Goal: Information Seeking & Learning: Learn about a topic

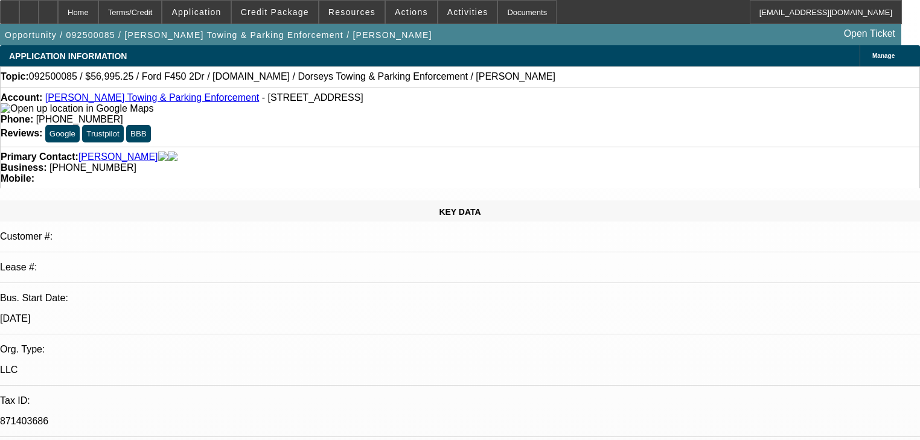
select select "0"
select select "6"
select select "0"
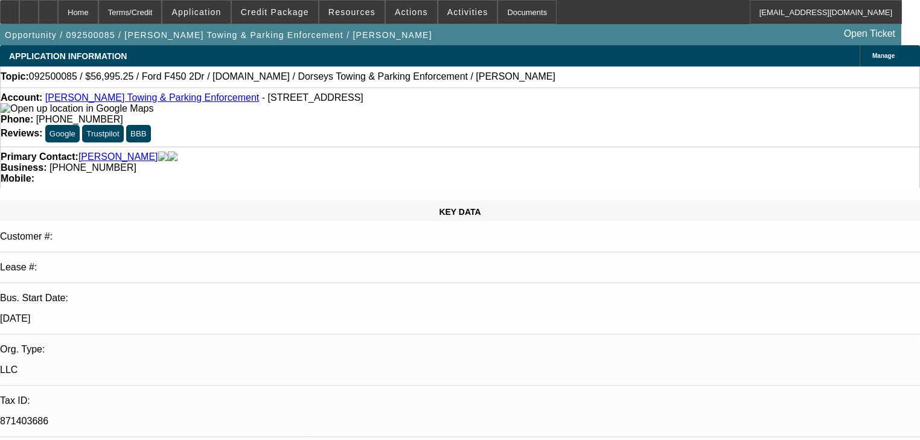
select select "2"
select select "0"
select select "6"
select select "0"
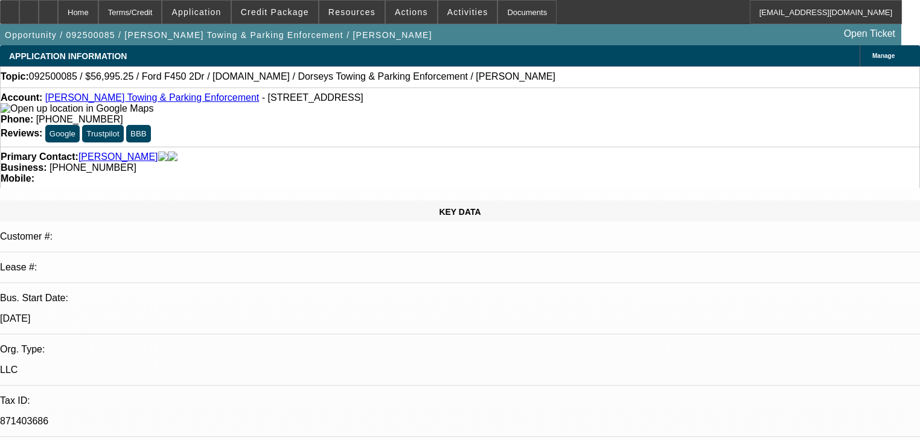
select select "0"
select select "2"
select select "0"
select select "6"
select select "0"
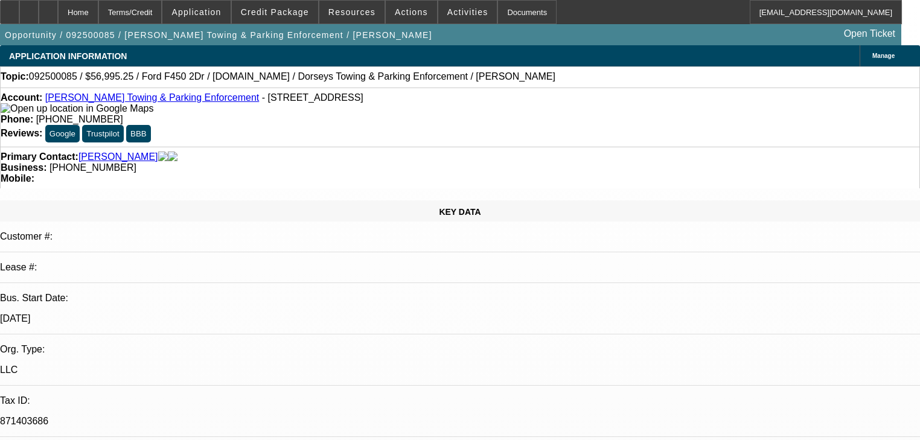
select select "0"
select select "6"
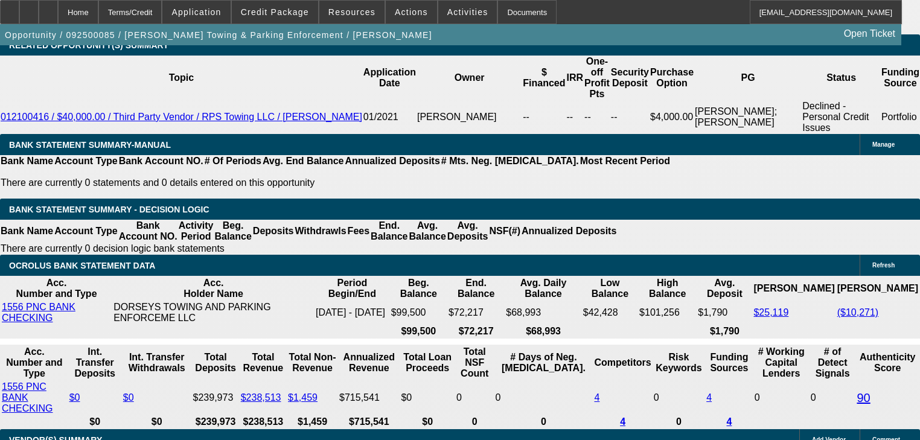
scroll to position [2028, 0]
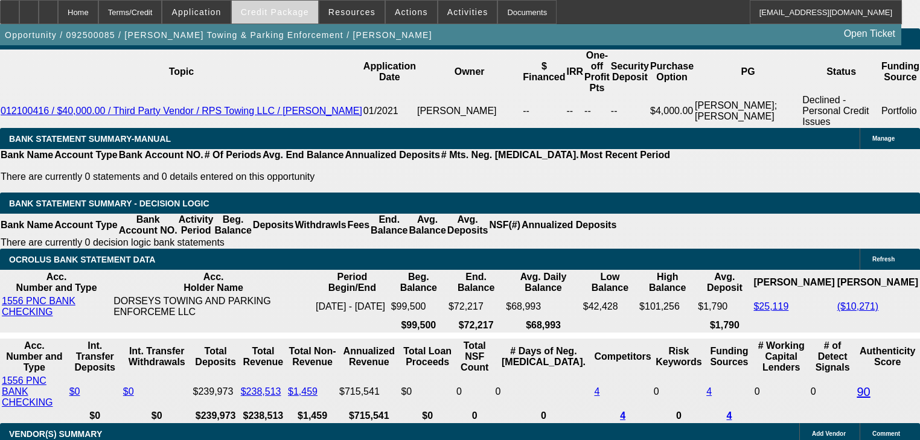
click at [277, 11] on span "Credit Package" at bounding box center [275, 12] width 68 height 10
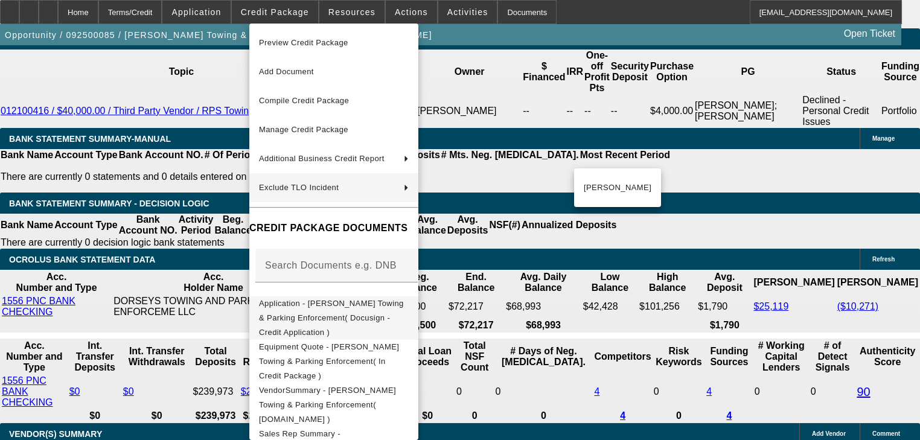
click at [386, 304] on span "Application - [PERSON_NAME] Towing & Parking Enforcement( Docusign - Credit App…" at bounding box center [331, 318] width 145 height 38
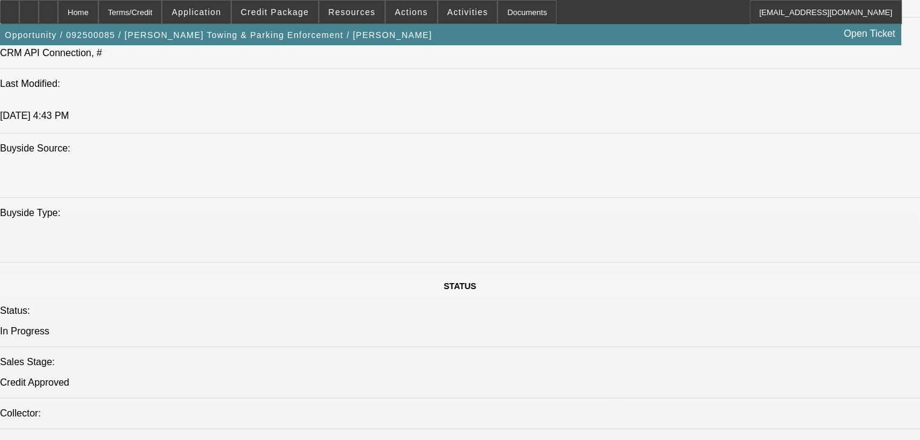
scroll to position [0, 0]
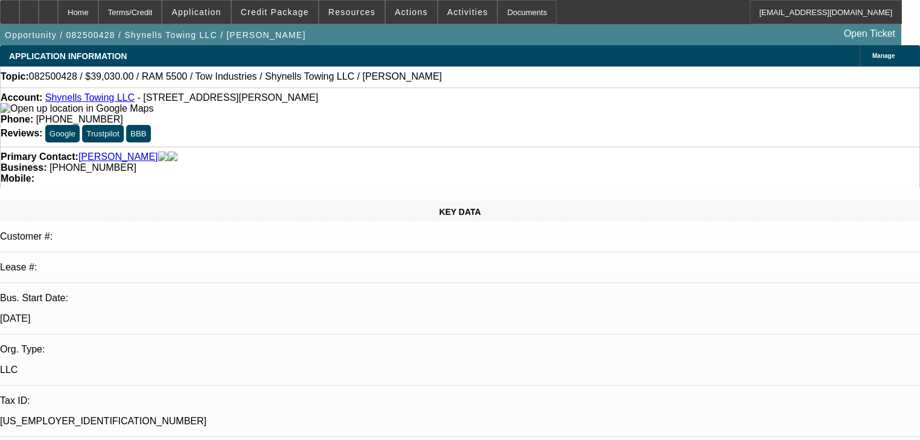
select select "0"
select select "2"
select select "0"
select select "21"
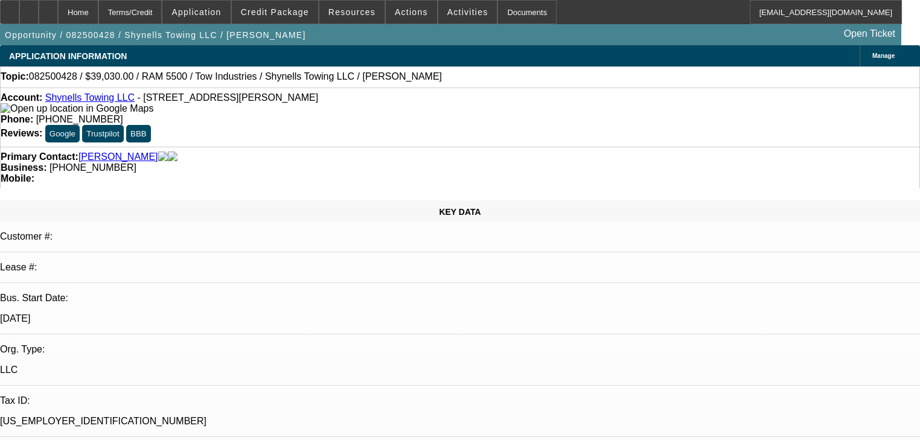
select select "0"
select select "2"
select select "0"
select select "21"
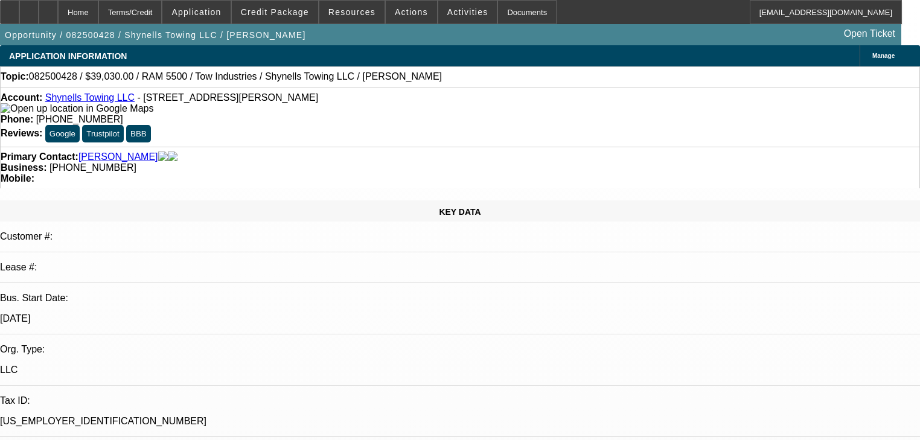
select select "0"
select select "2"
select select "0"
select select "1"
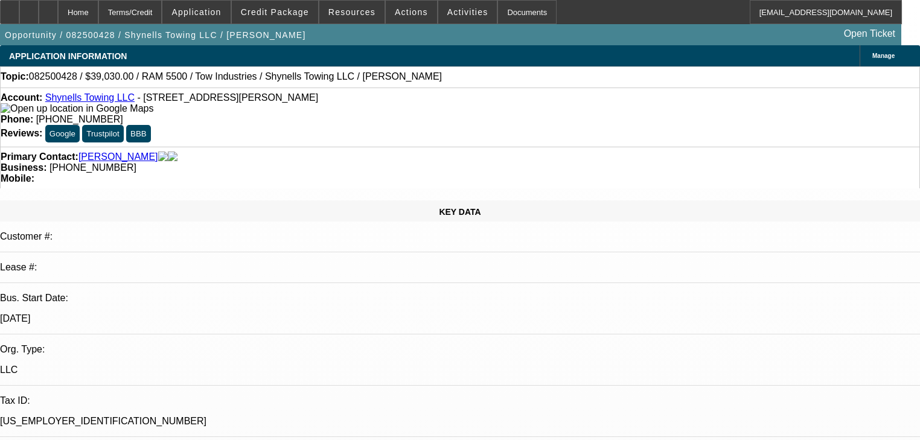
select select "0"
select select "2"
select select "0"
select select "1"
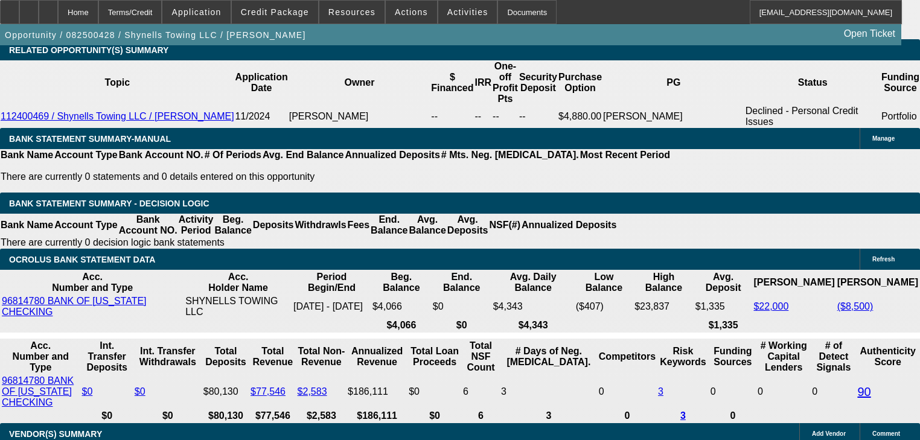
scroll to position [2124, 0]
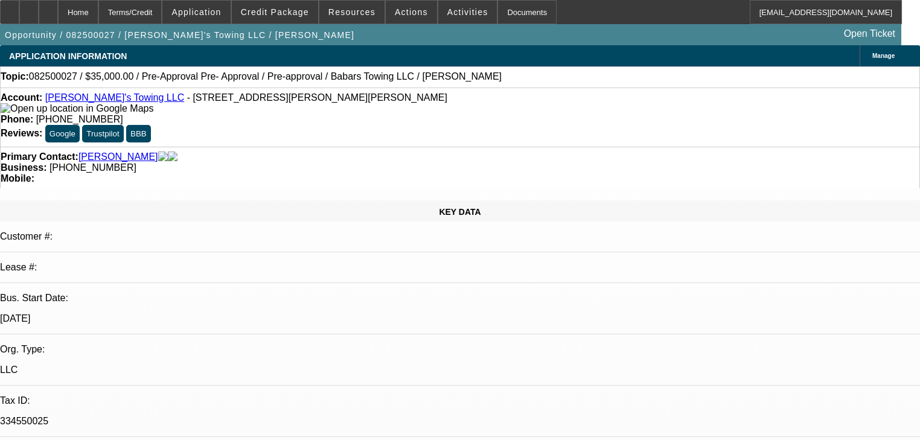
select select "0"
select select "2"
select select "0"
select select "6"
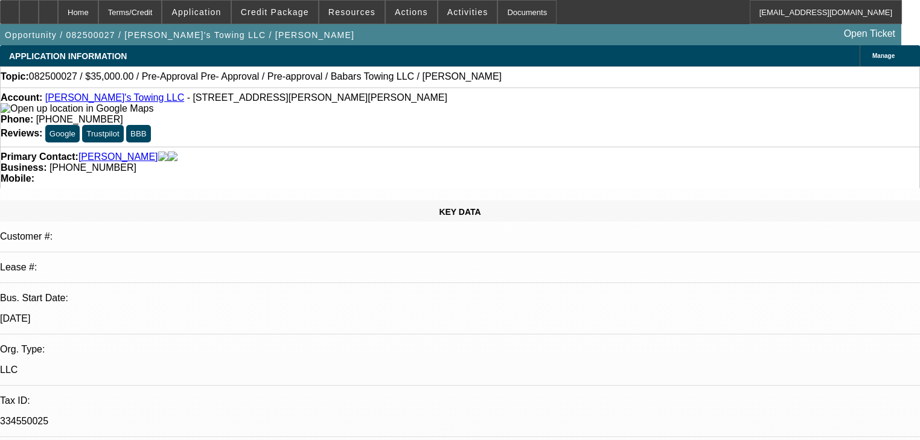
select select "0"
select select "2"
select select "0"
select select "6"
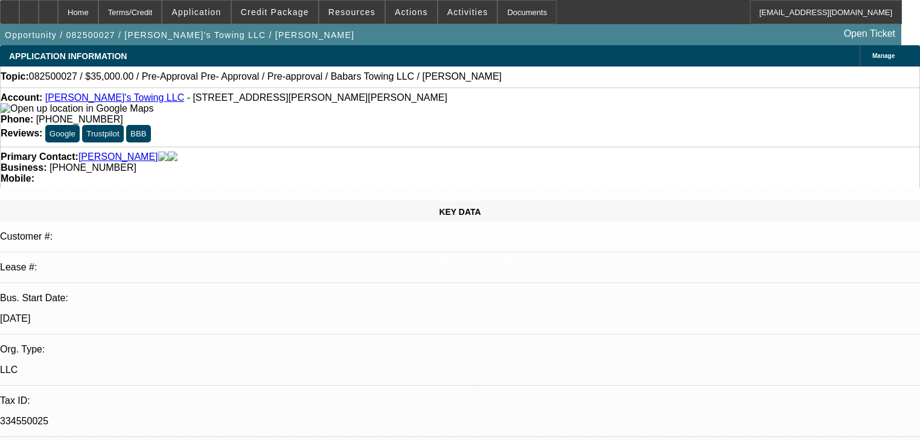
select select "0"
select select "2"
select select "0"
select select "6"
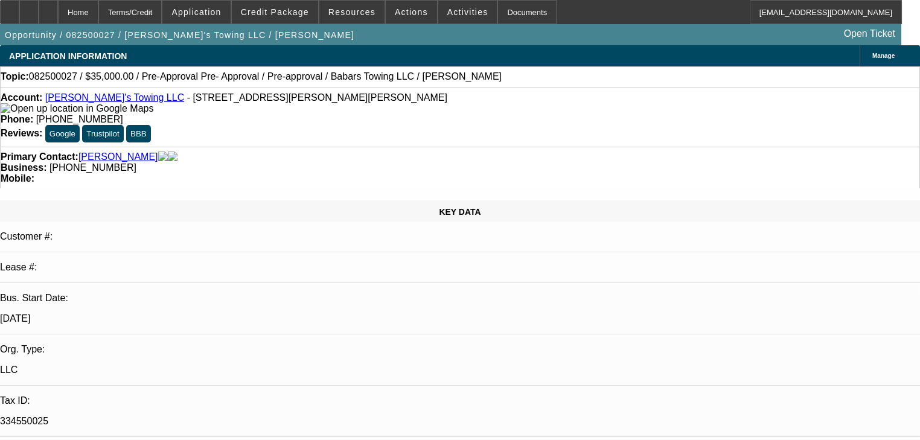
select select "0.15"
select select "2"
select select "0"
select select "6"
